Goal: Use online tool/utility: Use online tool/utility

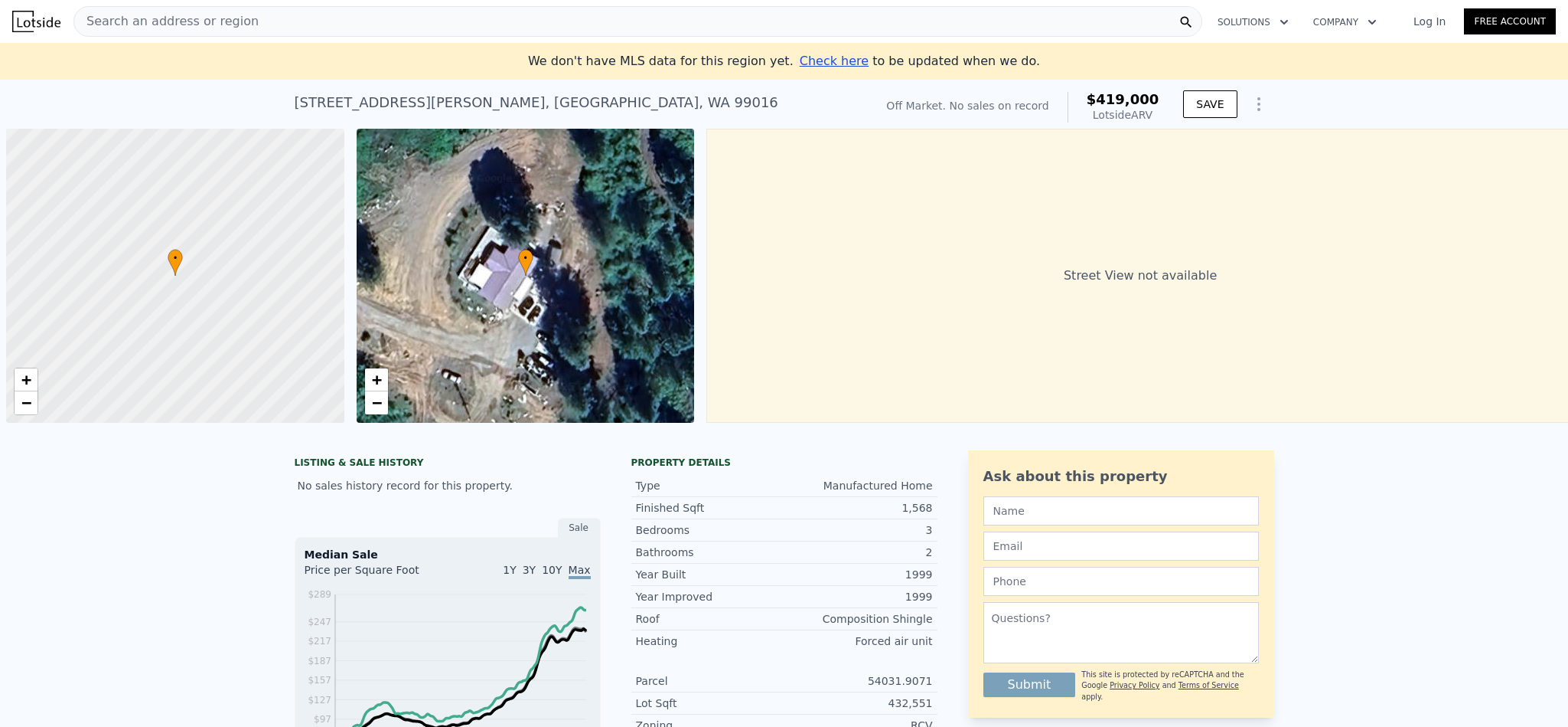
scroll to position [0, 5]
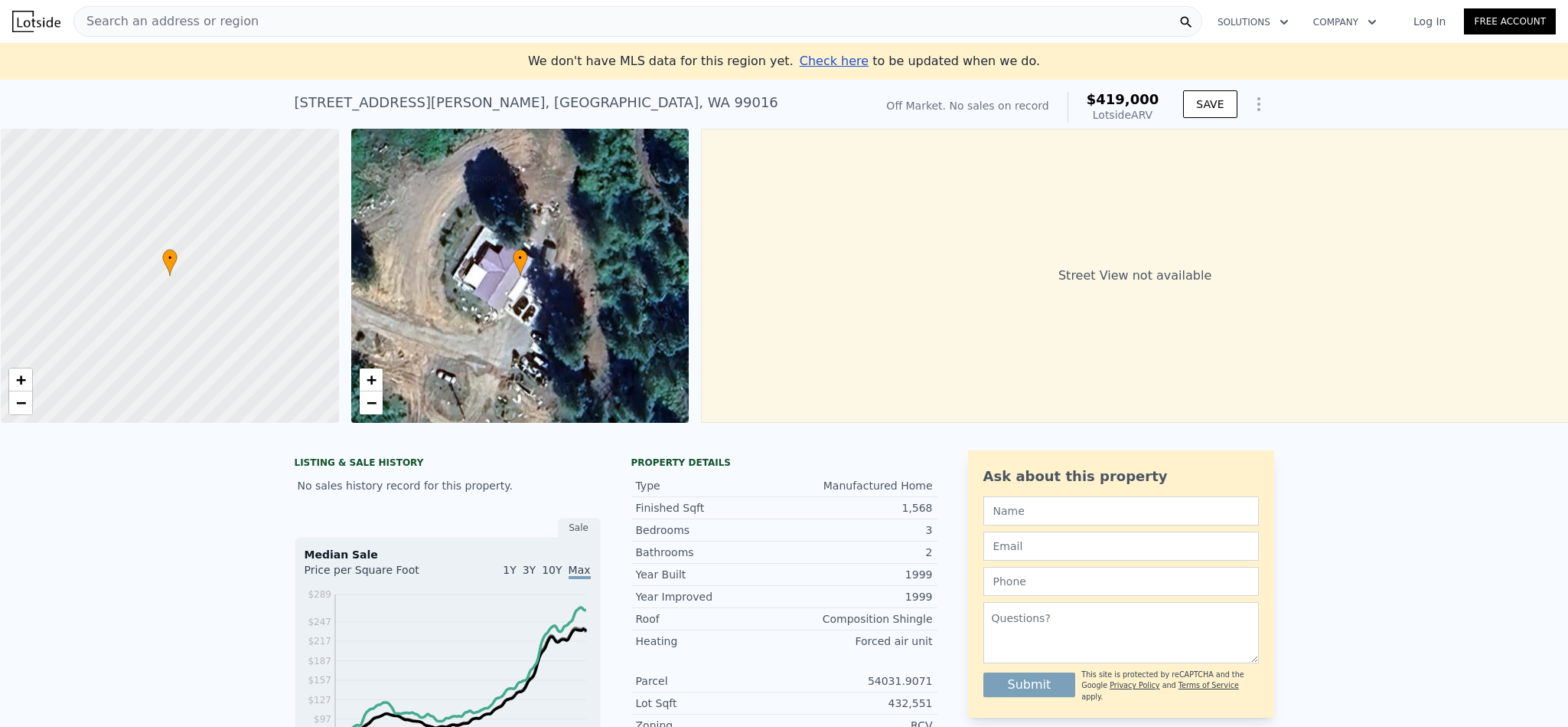
click at [313, 19] on div "Search an address or region" at bounding box center [637, 21] width 1129 height 30
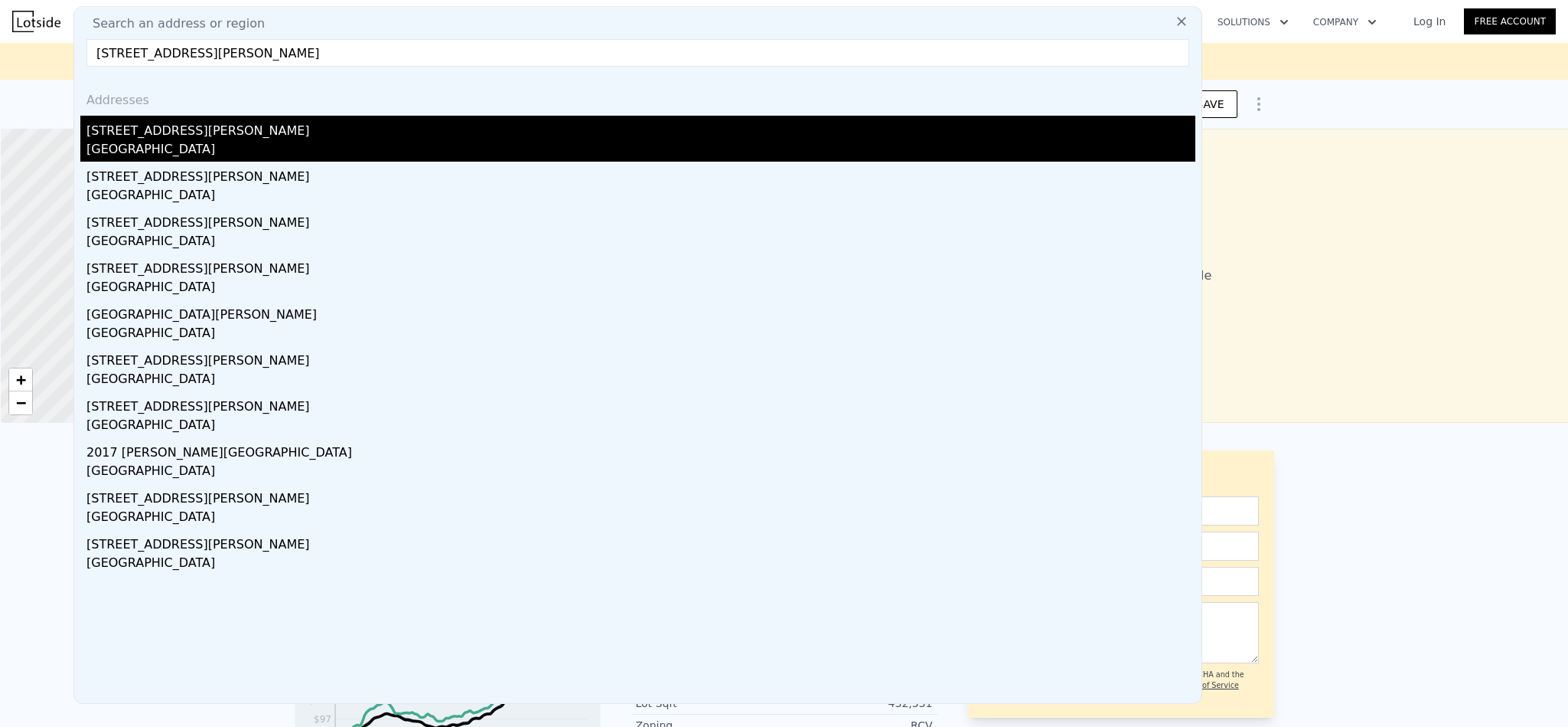
type input "[STREET_ADDRESS][PERSON_NAME]"
click at [196, 140] on div "[GEOGRAPHIC_DATA]" at bounding box center [641, 150] width 1109 height 21
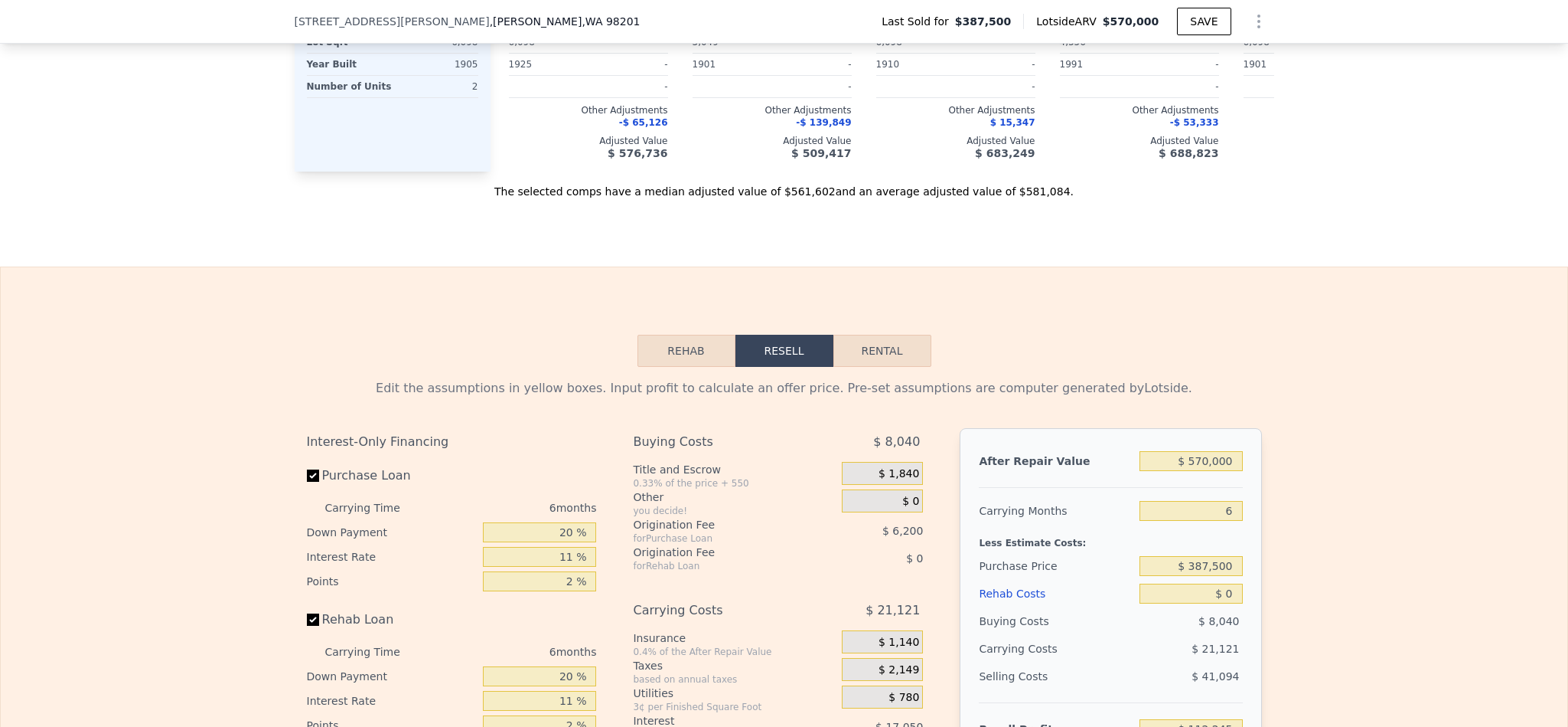
scroll to position [2292, 0]
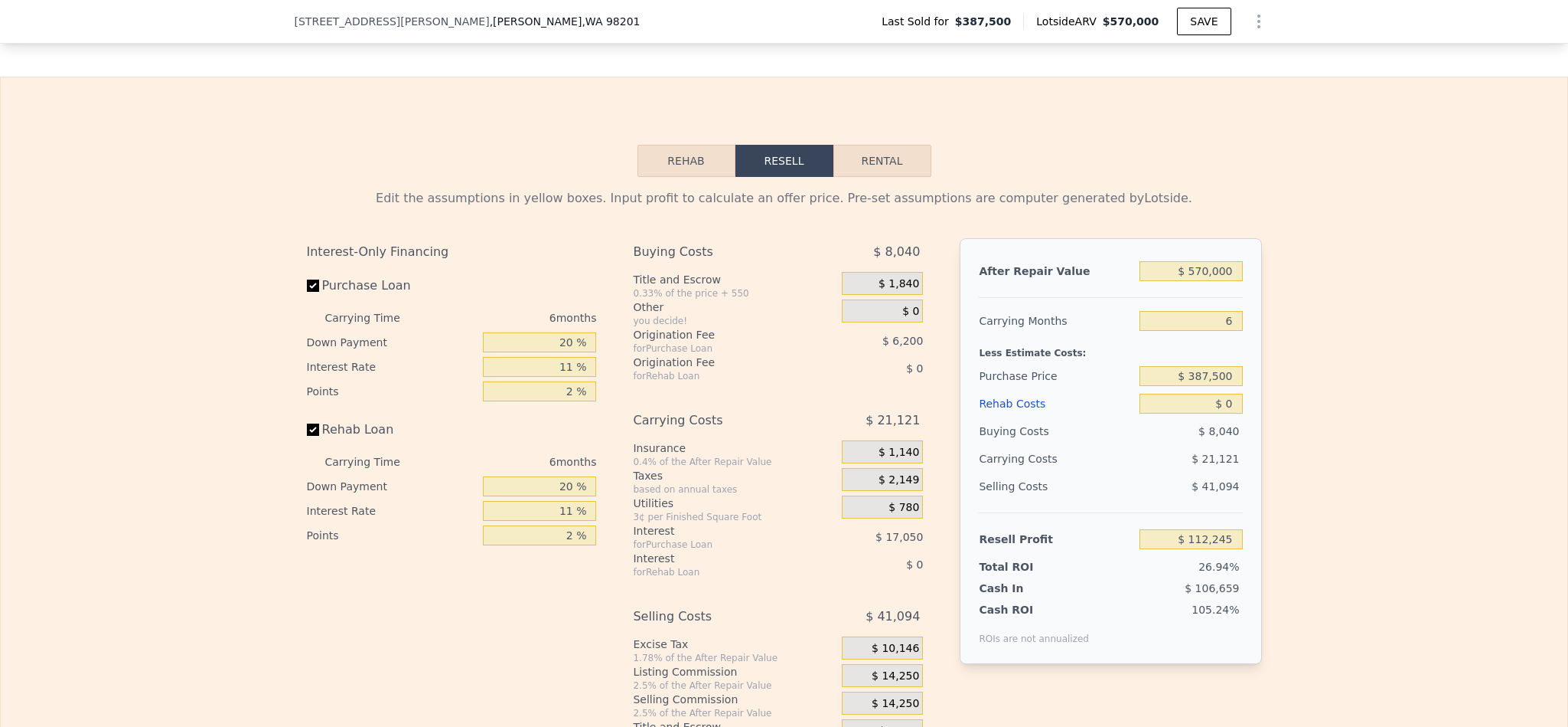
click at [1200, 285] on div "$ 570,000" at bounding box center [1191, 271] width 103 height 28
click at [1197, 281] on input "$ 570,000" at bounding box center [1191, 272] width 103 height 20
type input "$ 65"
type input "-$ 416,011"
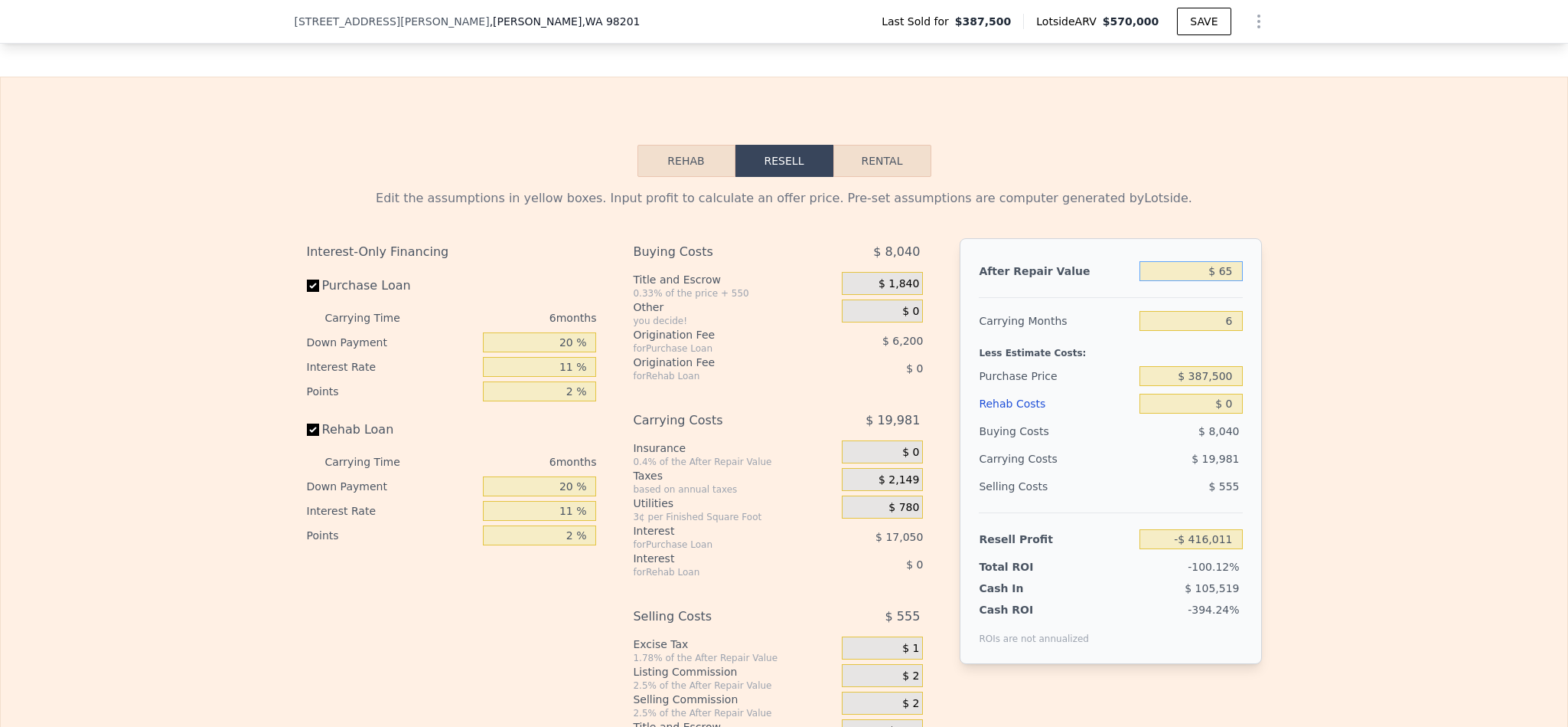
type input "$ 650"
type input "-$ 415,468"
type input "$ 6,500"
type input "-$ 410,048"
type input "$ 650,000"
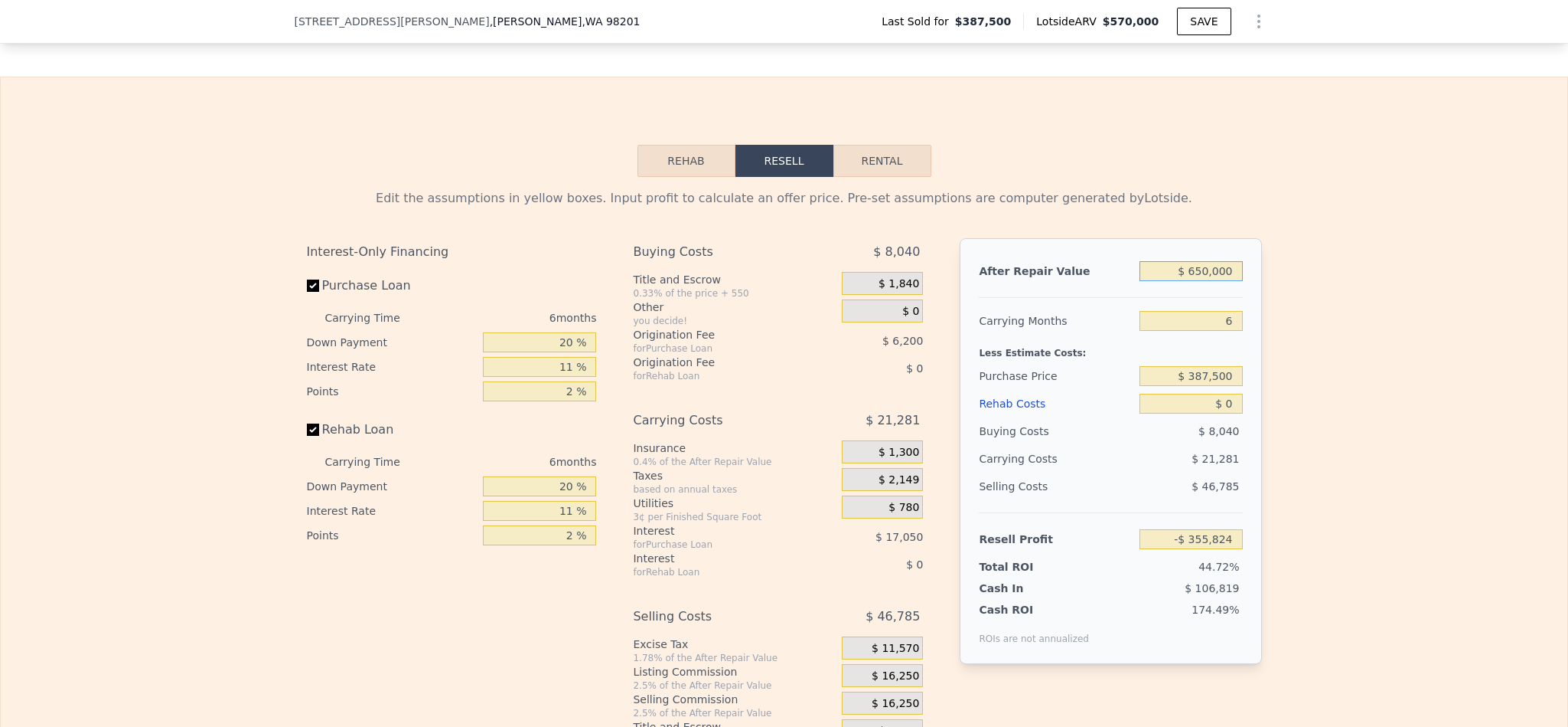
type input "$ 186,394"
type input "$ 650,000"
type input "$ 565,000"
type input "-$ 2,343"
type input "$ 570,000"
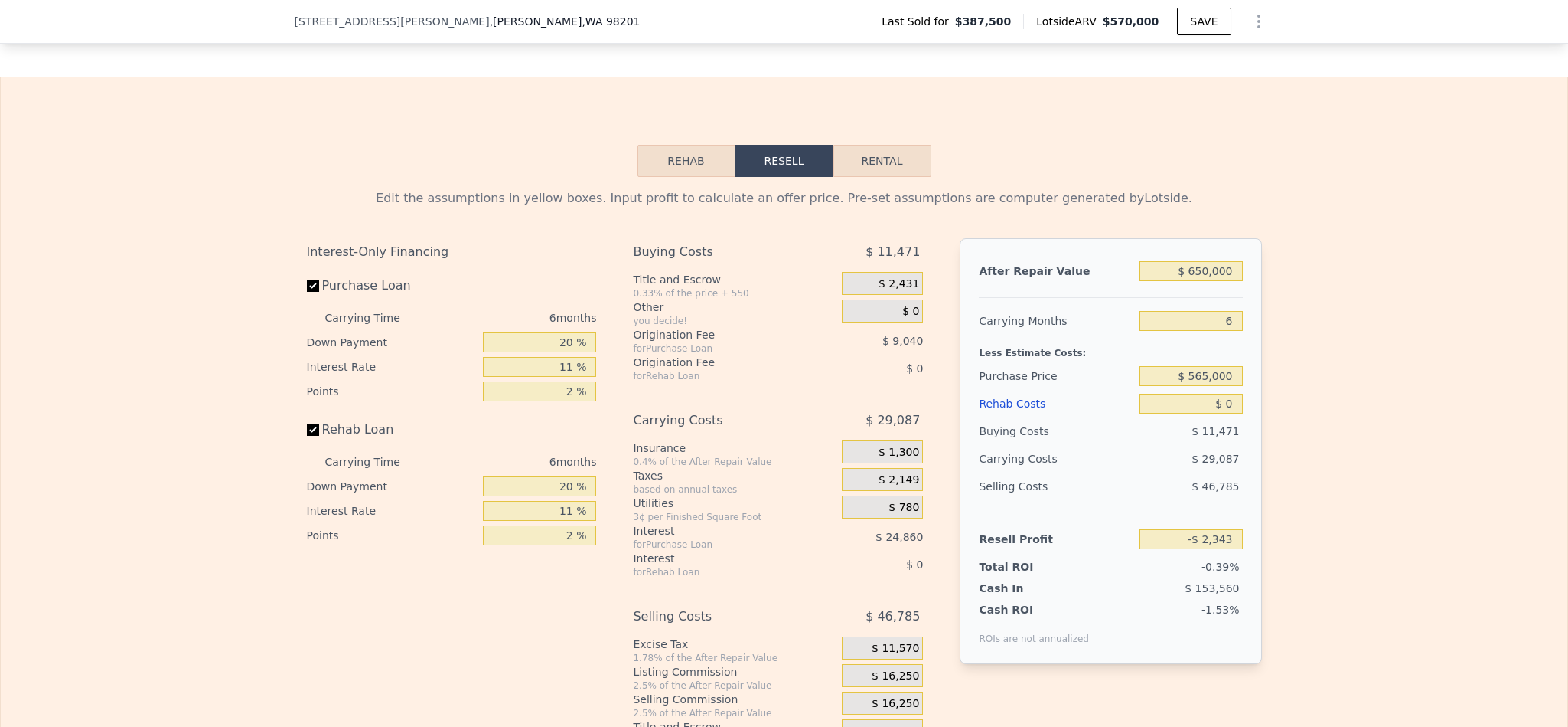
type input "$ 112,245"
